Goal: Information Seeking & Learning: Compare options

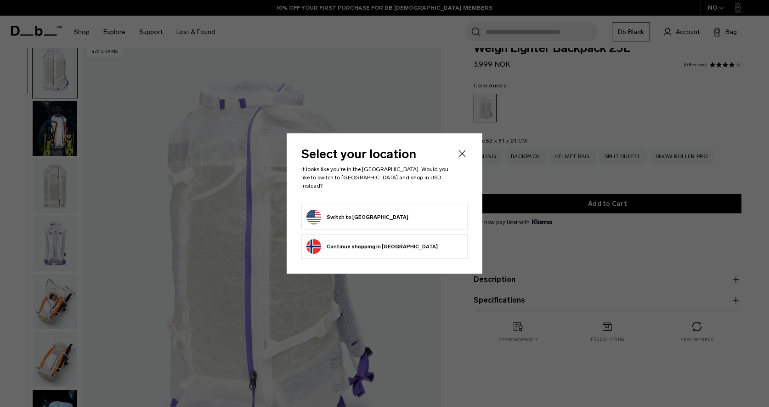
scroll to position [20, 0]
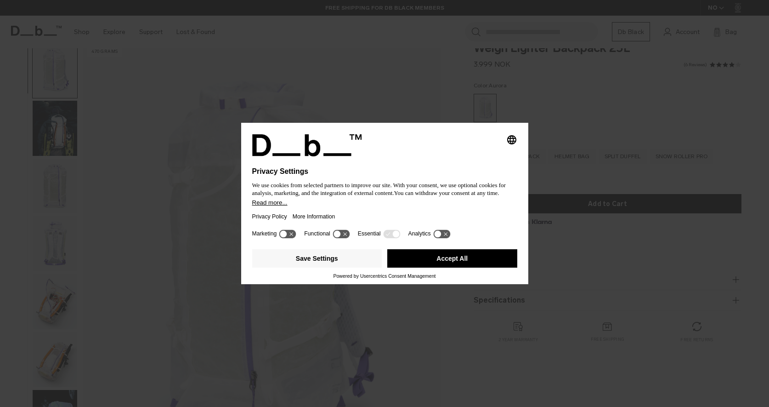
click at [464, 261] on button "Accept All" at bounding box center [452, 258] width 130 height 18
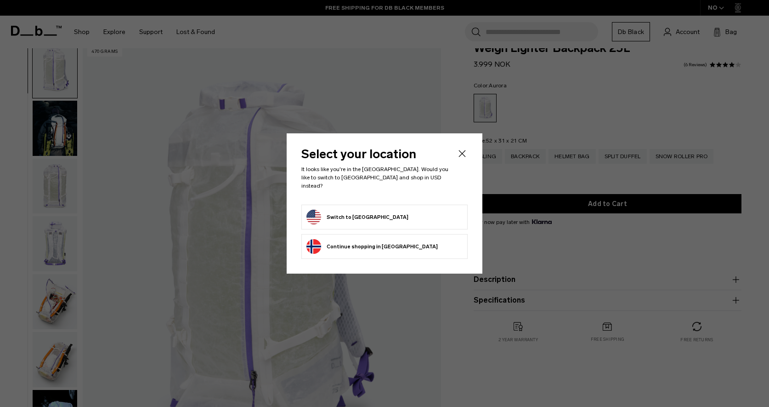
click at [360, 212] on button "Switch to United States" at bounding box center [357, 217] width 102 height 15
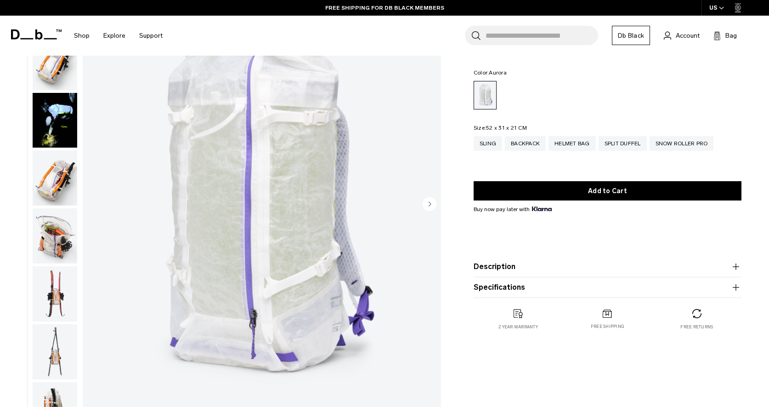
scroll to position [239, 0]
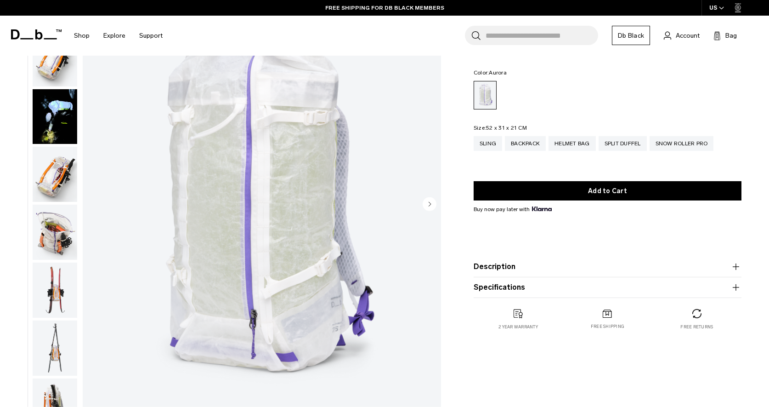
click at [55, 170] on img "button" at bounding box center [55, 174] width 45 height 55
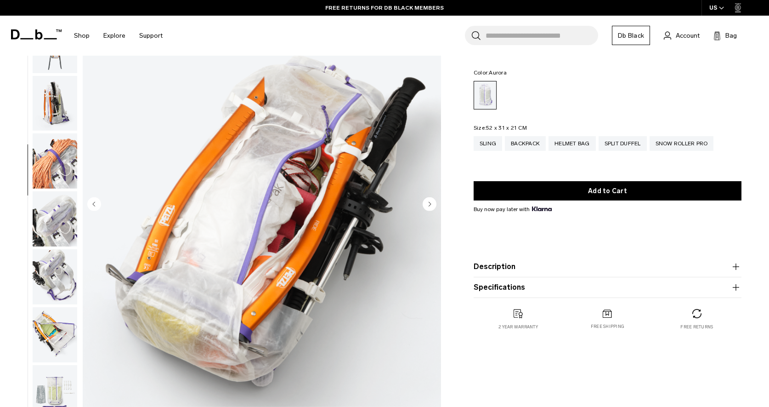
scroll to position [548, 0]
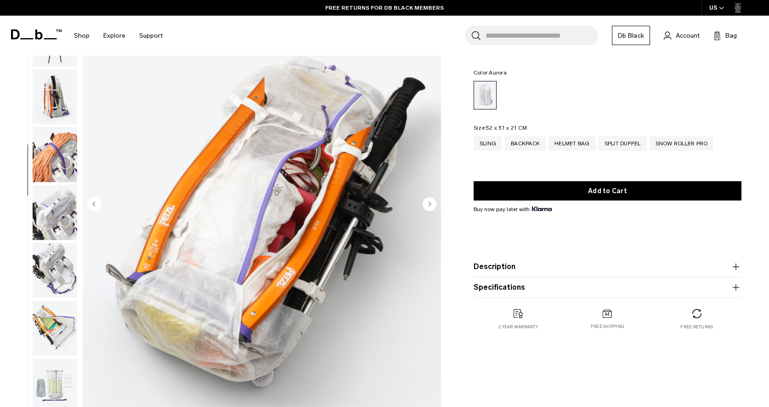
click at [55, 331] on img "button" at bounding box center [55, 327] width 45 height 55
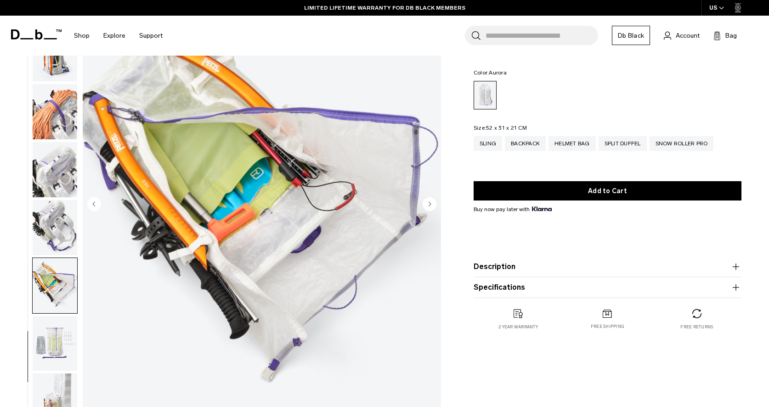
scroll to position [591, 0]
click at [50, 368] on img "button" at bounding box center [55, 343] width 45 height 55
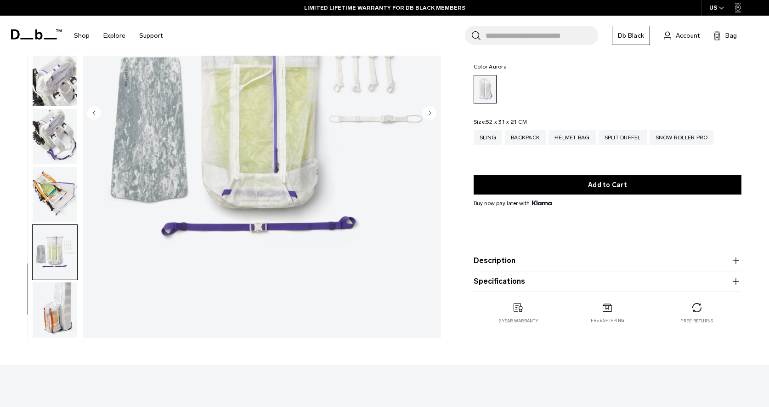
scroll to position [193, 0]
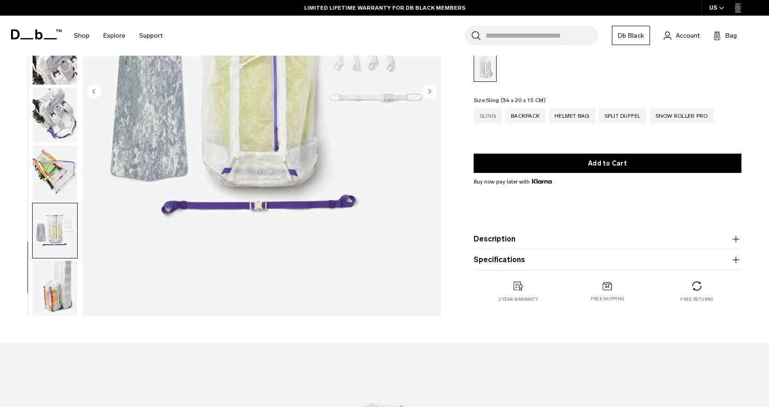
click at [492, 116] on div "Sling" at bounding box center [488, 115] width 28 height 15
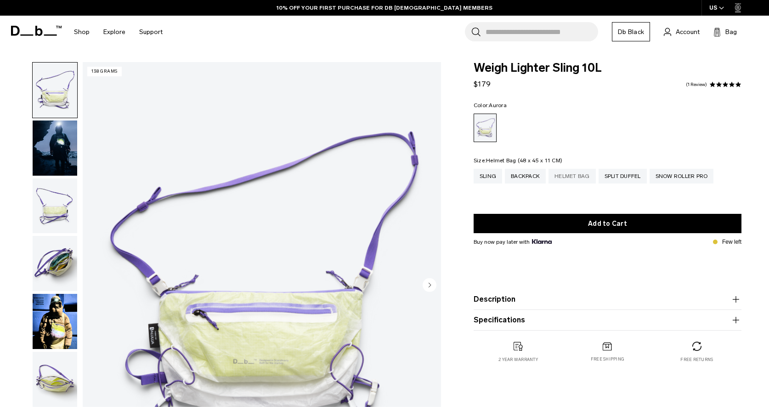
click at [583, 176] on div "Helmet Bag" at bounding box center [572, 176] width 47 height 15
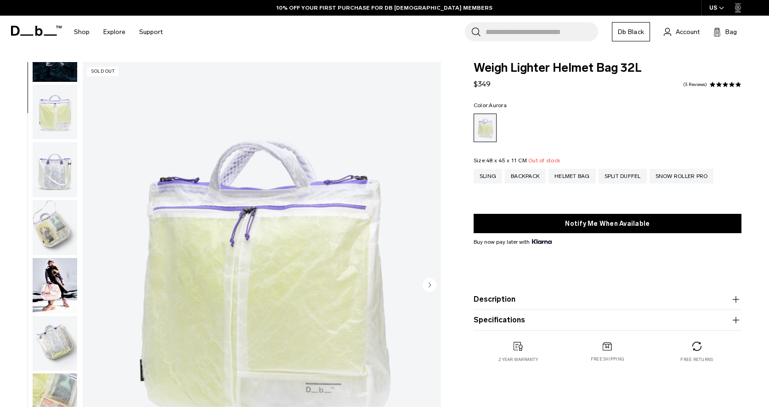
click at [54, 343] on img "button" at bounding box center [55, 343] width 45 height 55
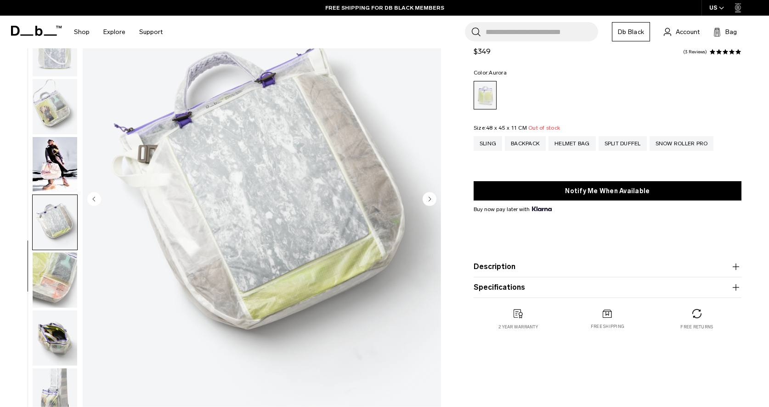
scroll to position [91, 0]
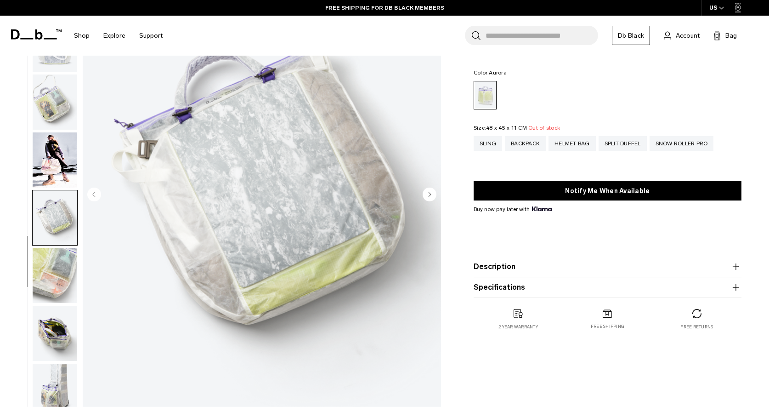
click at [52, 337] on img "button" at bounding box center [55, 333] width 45 height 55
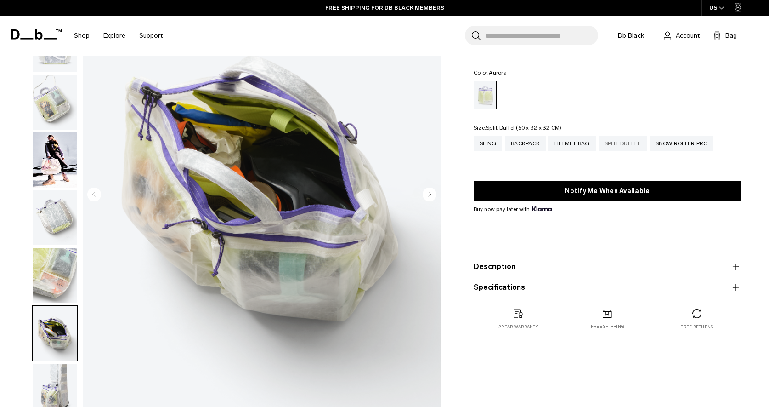
click at [623, 142] on div "Split Duffel" at bounding box center [623, 143] width 48 height 15
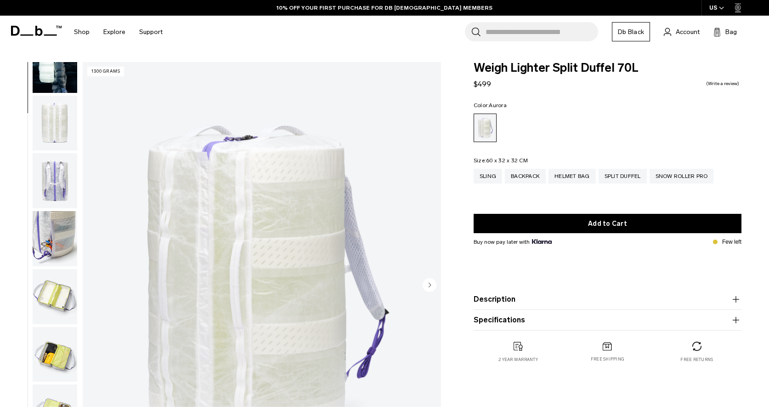
scroll to position [85, 0]
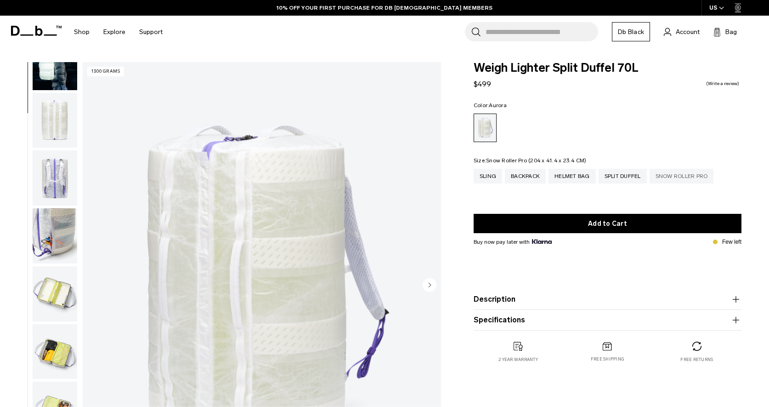
click at [691, 173] on div "Snow Roller Pro" at bounding box center [682, 176] width 64 height 15
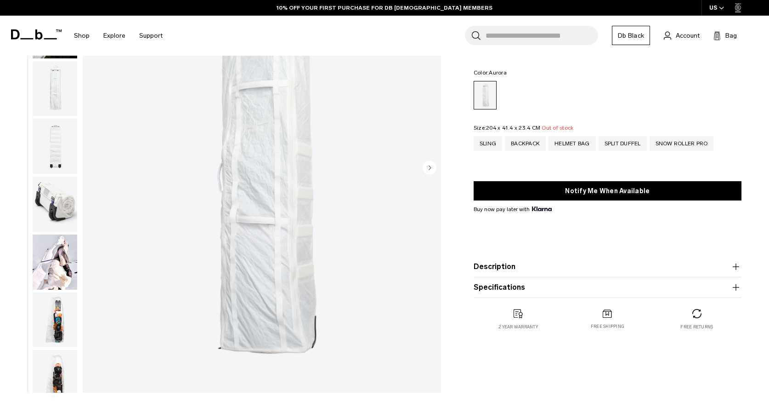
scroll to position [117, 0]
click at [51, 269] on img "button" at bounding box center [55, 261] width 45 height 55
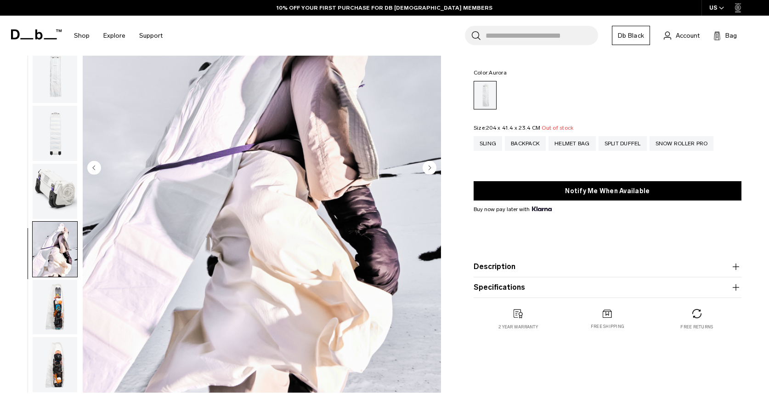
scroll to position [13, 0]
click at [54, 302] on img "button" at bounding box center [55, 306] width 45 height 55
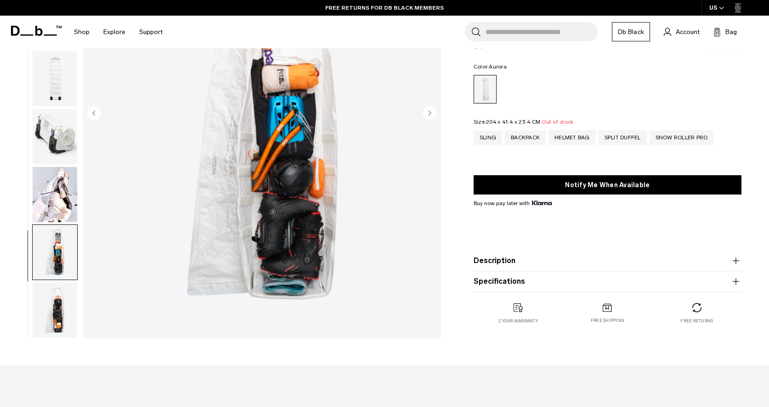
scroll to position [187, 0]
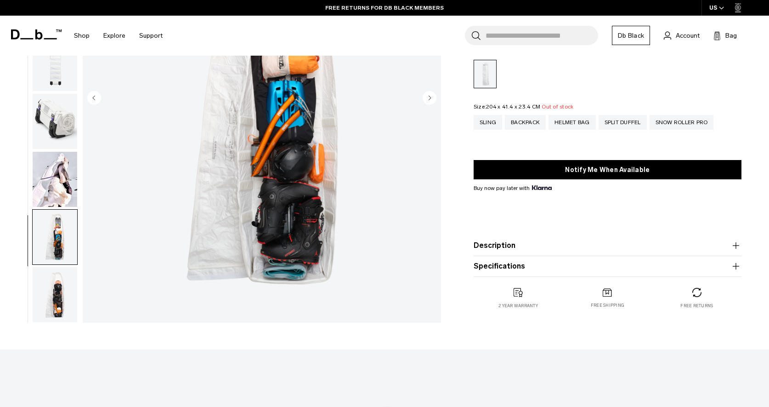
click at [57, 303] on img "button" at bounding box center [55, 294] width 45 height 55
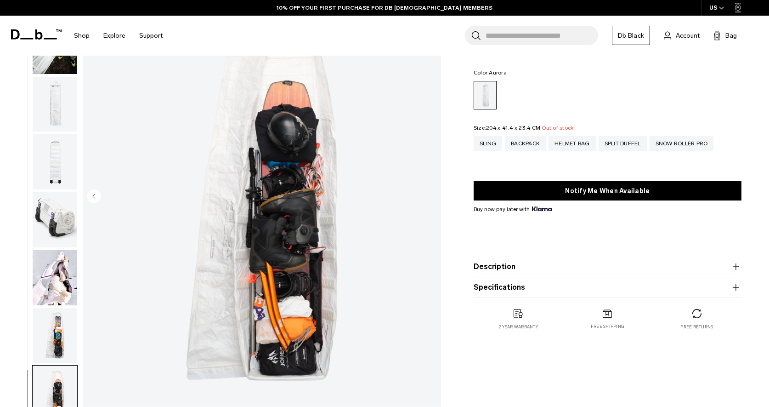
scroll to position [96, 0]
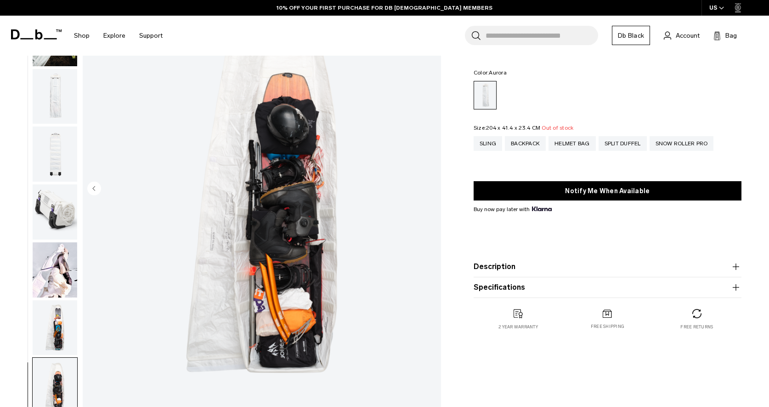
click at [50, 331] on img "button" at bounding box center [55, 327] width 45 height 55
